Goal: Complete application form

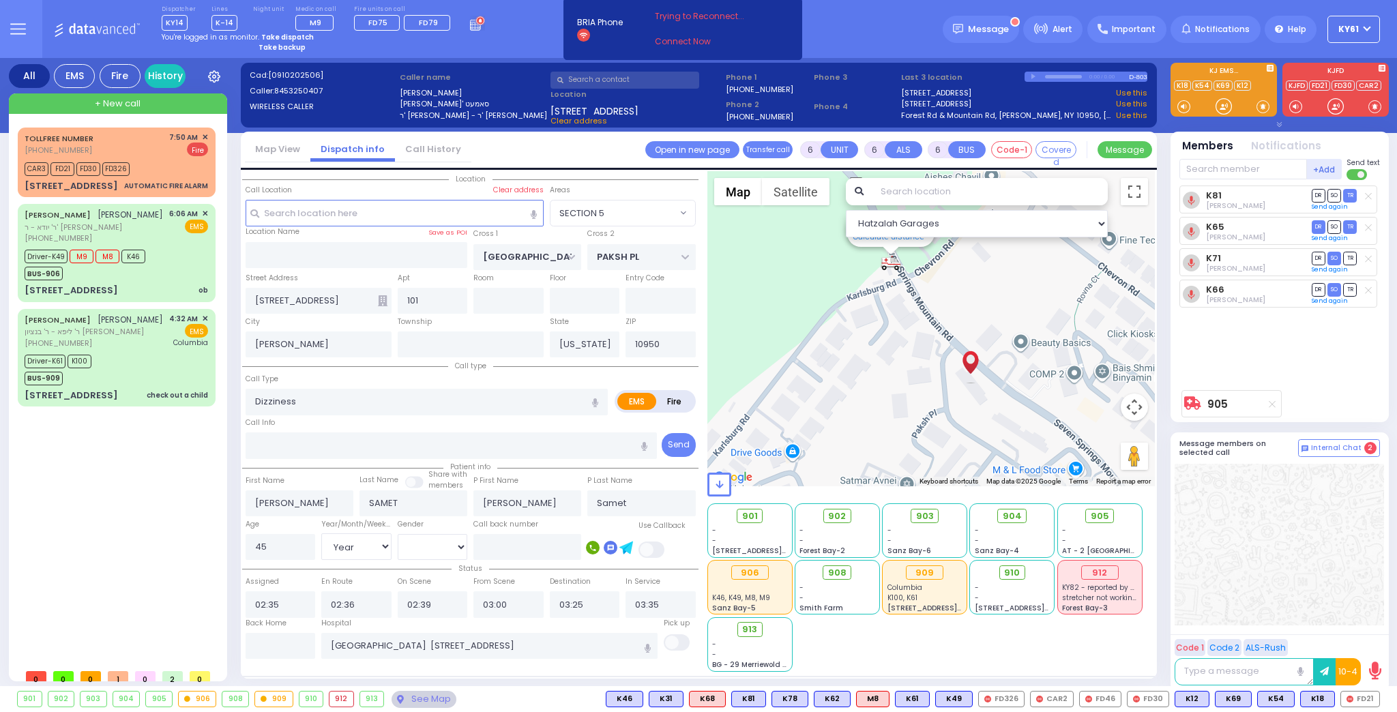
select select "SECTION 5"
select select "Year"
select select "[DEMOGRAPHIC_DATA]"
drag, startPoint x: 142, startPoint y: 372, endPoint x: 110, endPoint y: 391, distance: 36.4
click at [139, 374] on div "Driver-K61 K100 BUS-909" at bounding box center [116, 368] width 183 height 34
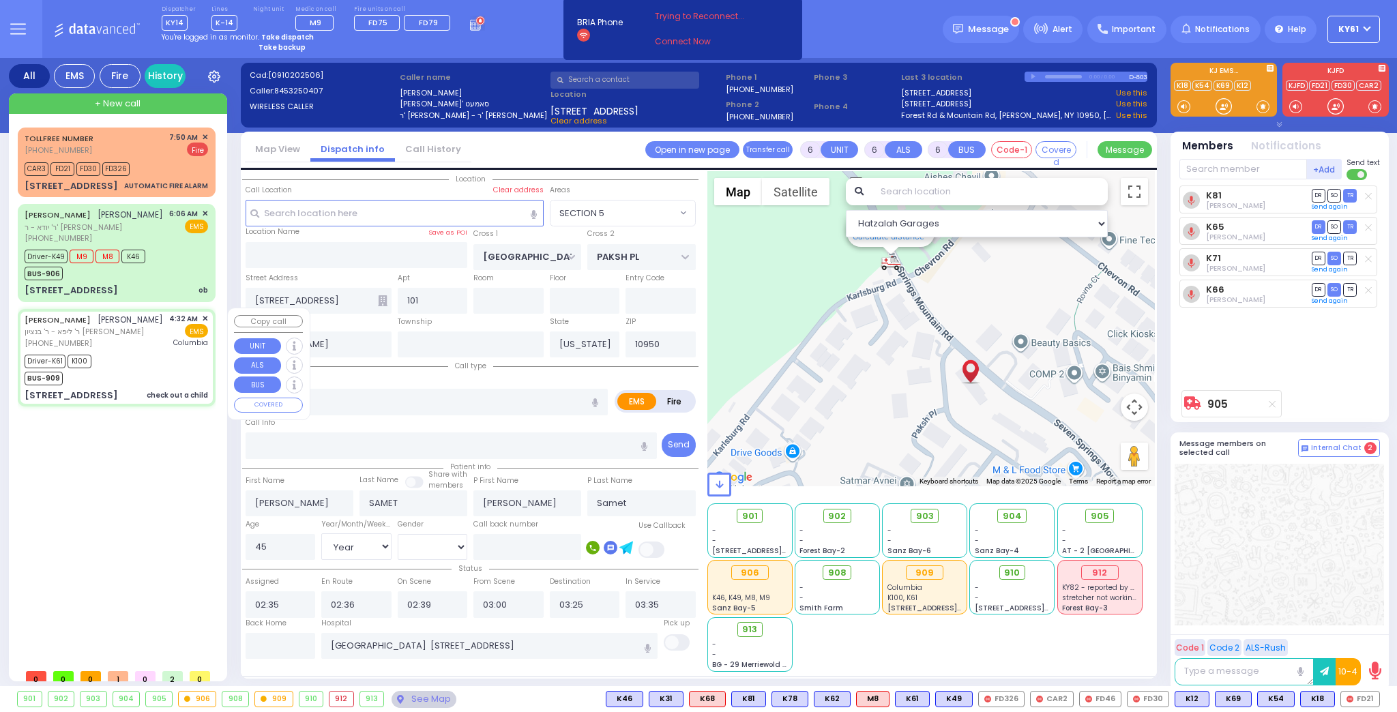
select select
type input "check out a child"
radio input "true"
type input "[PERSON_NAME]"
type input "SPILLMAN"
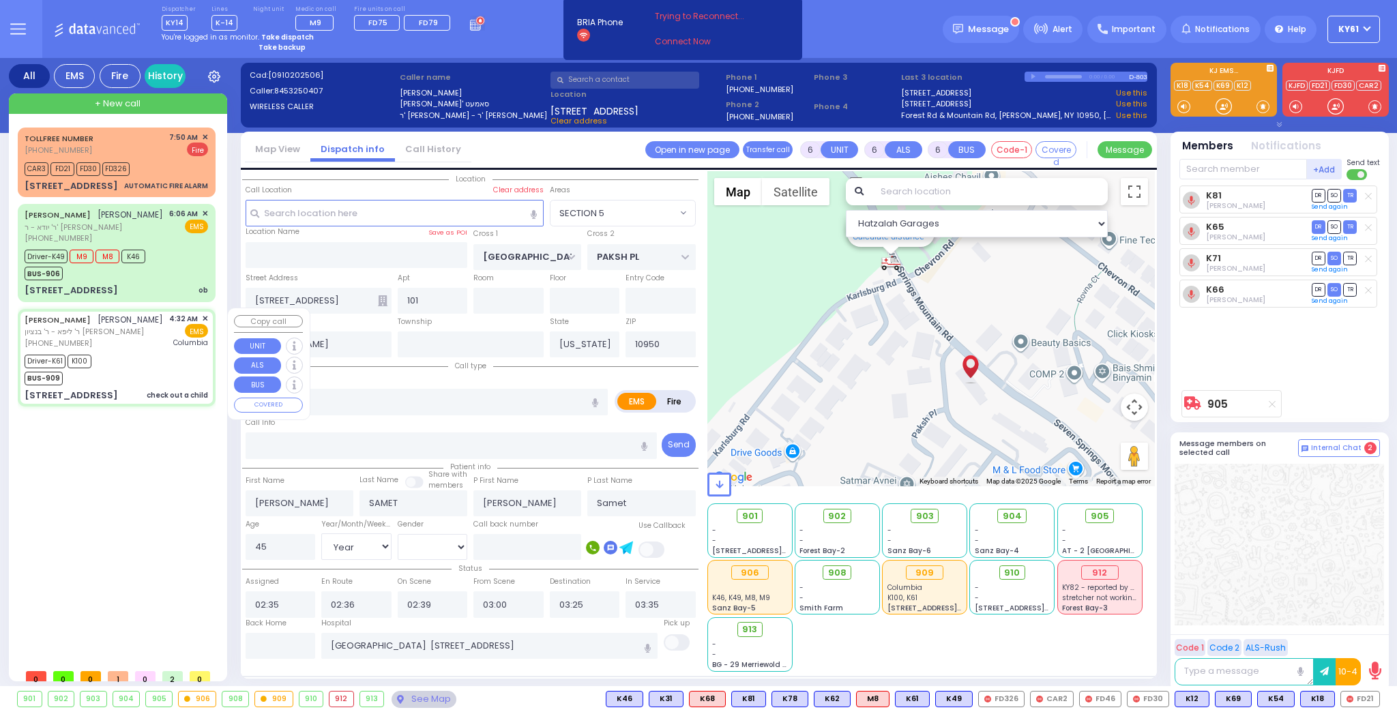
type input "Devorah"
type input "Spilman"
type input "9"
select select "Year"
select select "[DEMOGRAPHIC_DATA]"
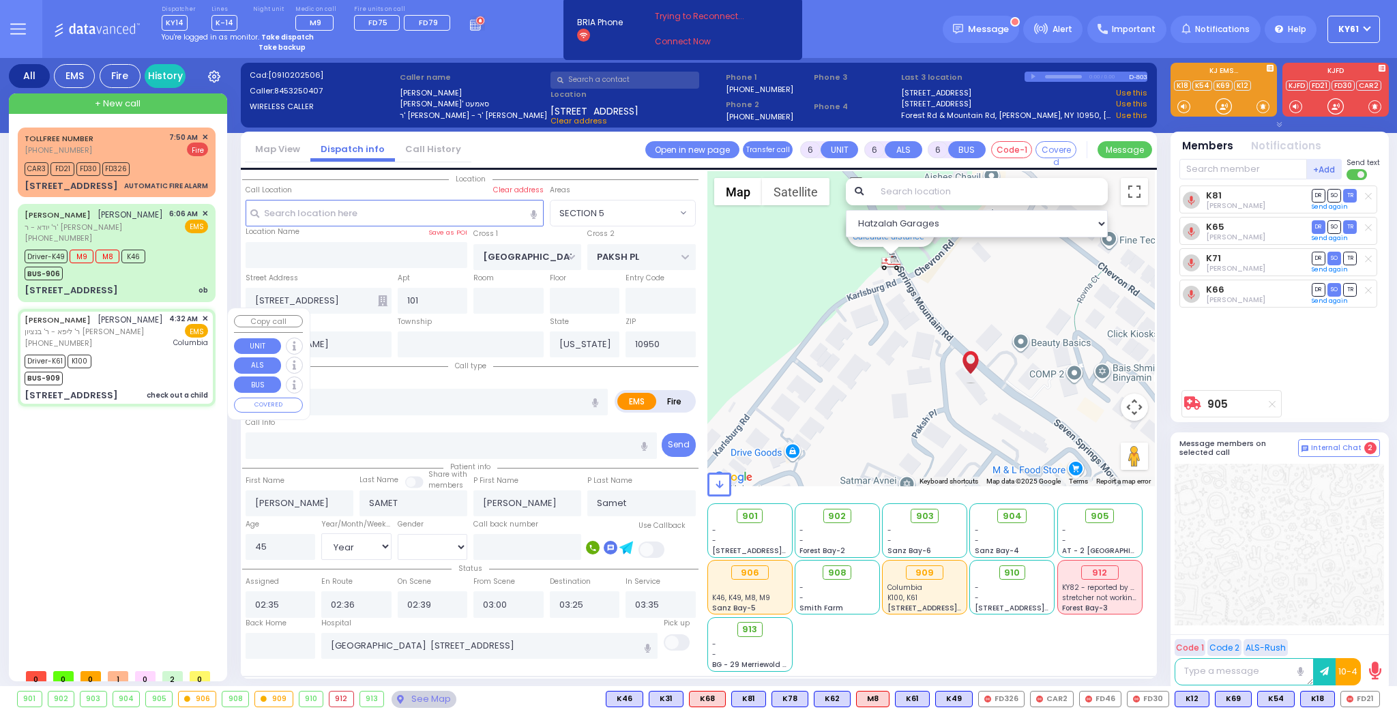
type input "04:32"
type input "04:35"
type input "04:38"
type input "04:55"
type input "06:18"
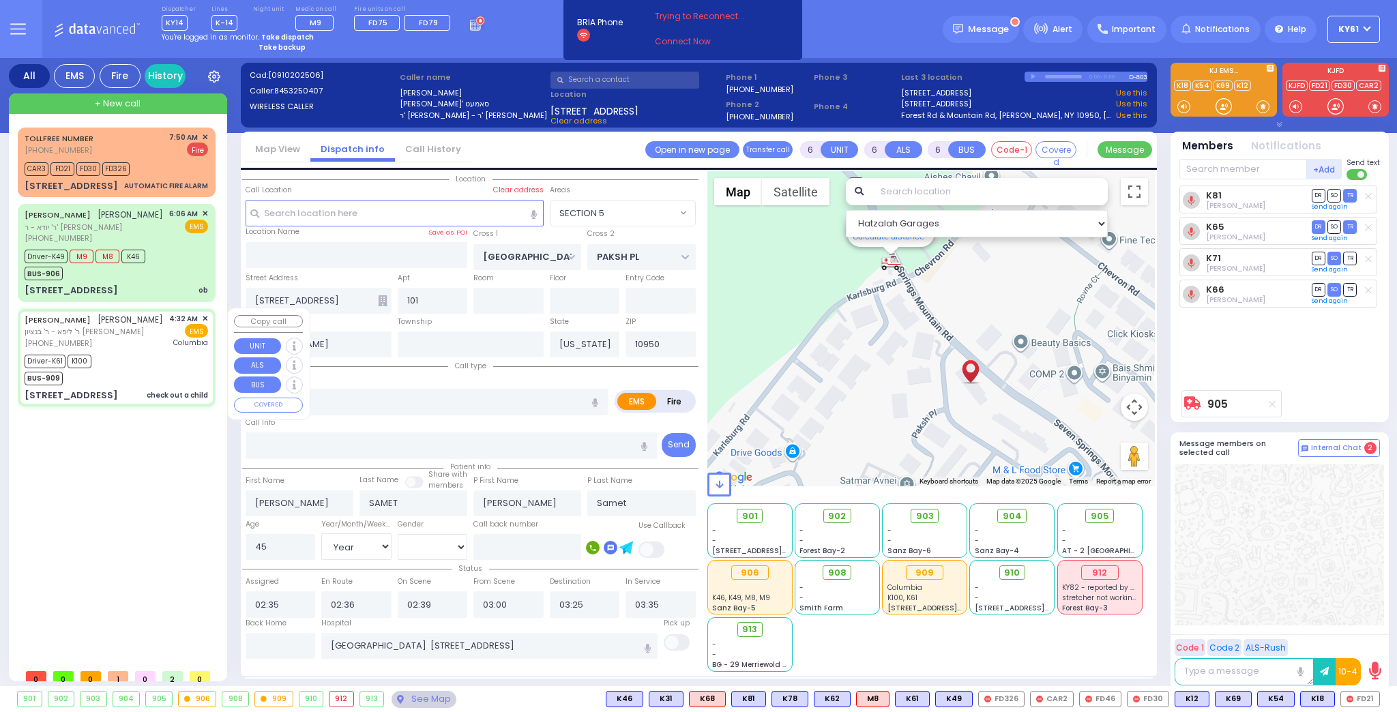
type input "07:17"
type input "[US_STATE][GEOGRAPHIC_DATA]- [GEOGRAPHIC_DATA]"
select select "Hatzalah Garages"
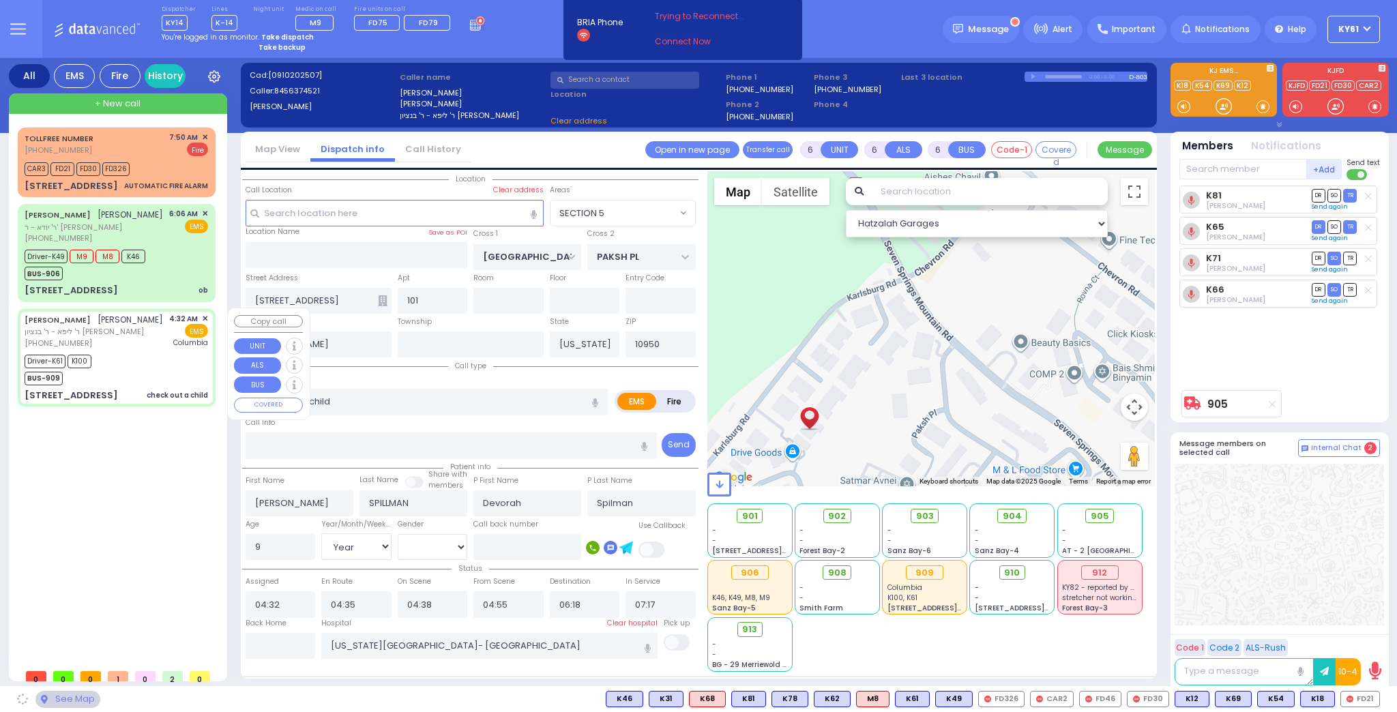
type input "CHEVRON RD"
type input "[STREET_ADDRESS]"
type input "203"
type input "Monroe"
select select "SECTION 5"
